Goal: Task Accomplishment & Management: Complete application form

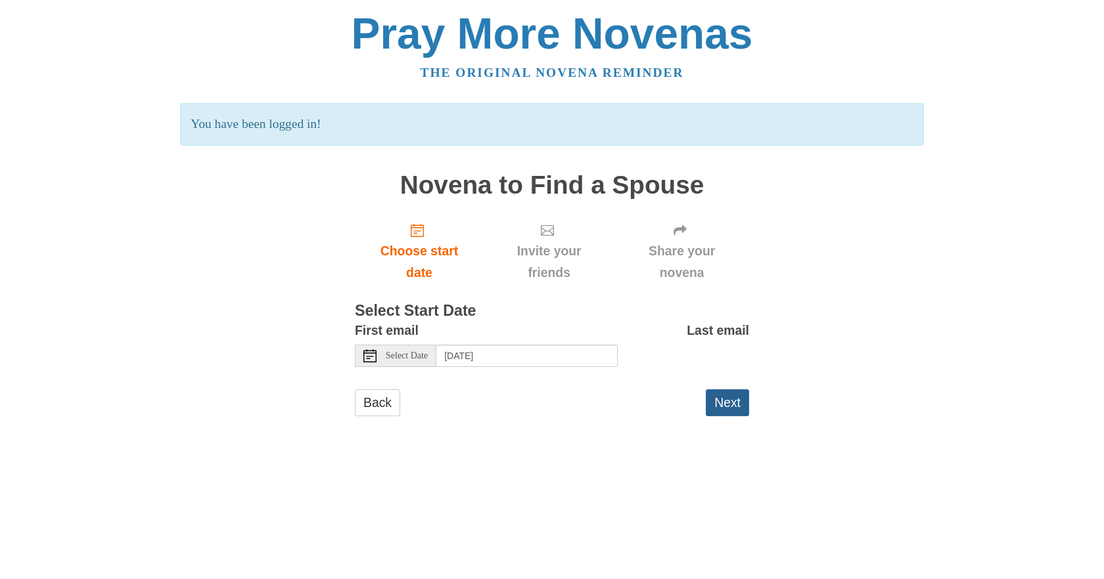
click at [724, 390] on button "Next" at bounding box center [727, 403] width 43 height 27
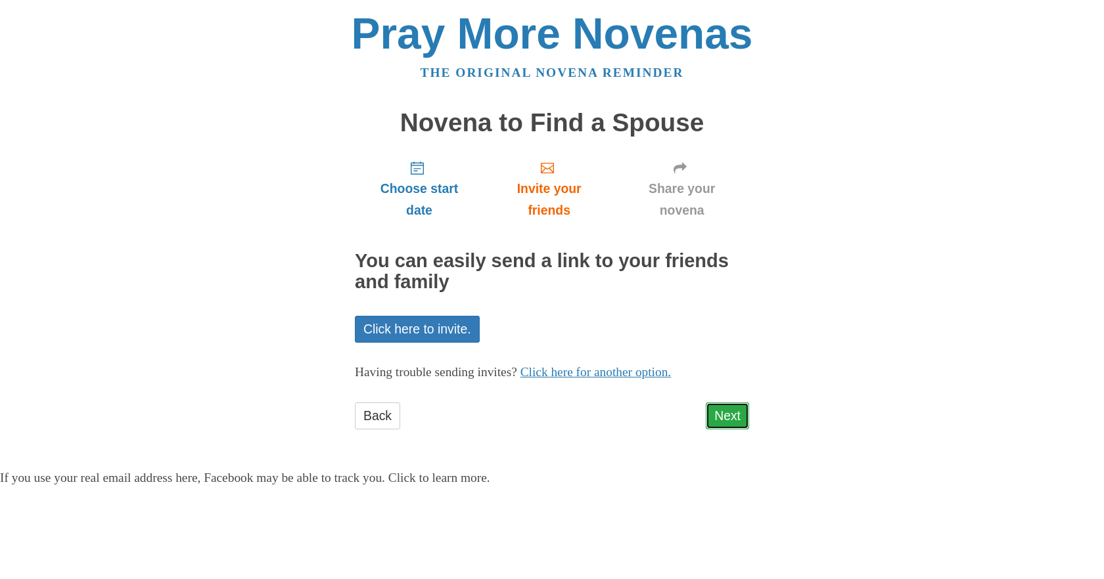
click at [723, 403] on link "Next" at bounding box center [727, 416] width 43 height 27
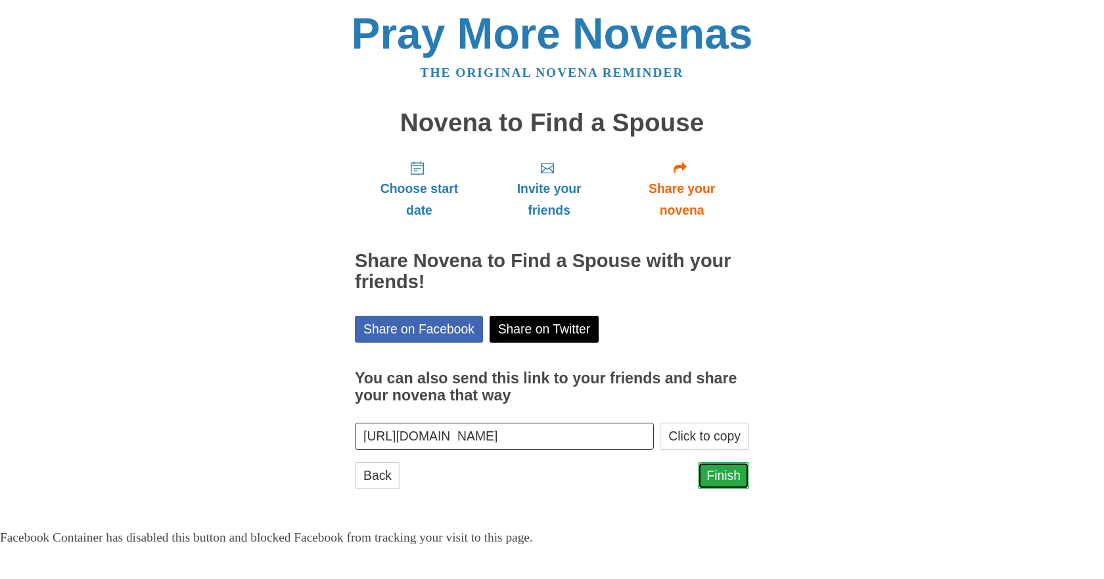
click at [717, 463] on link "Finish" at bounding box center [723, 476] width 51 height 27
